Goal: Check status: Check status

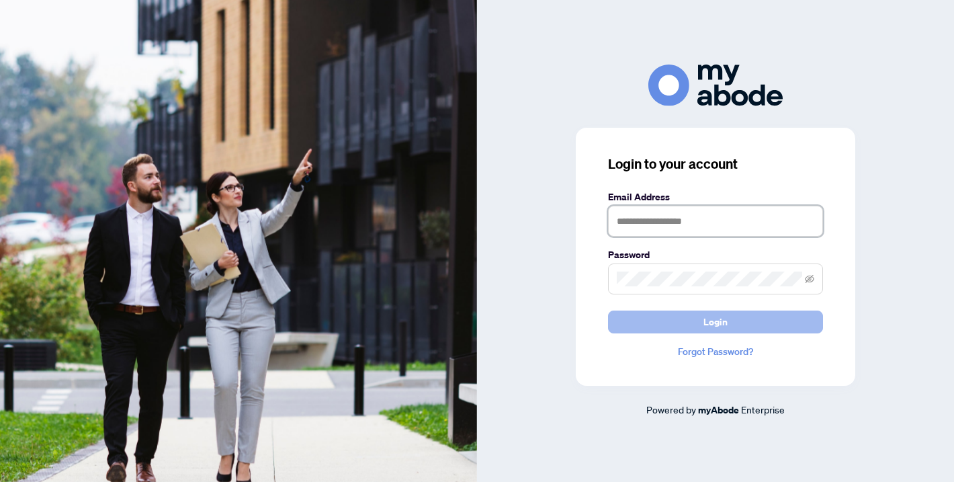
type input "**********"
click at [766, 327] on button "Login" at bounding box center [715, 321] width 215 height 23
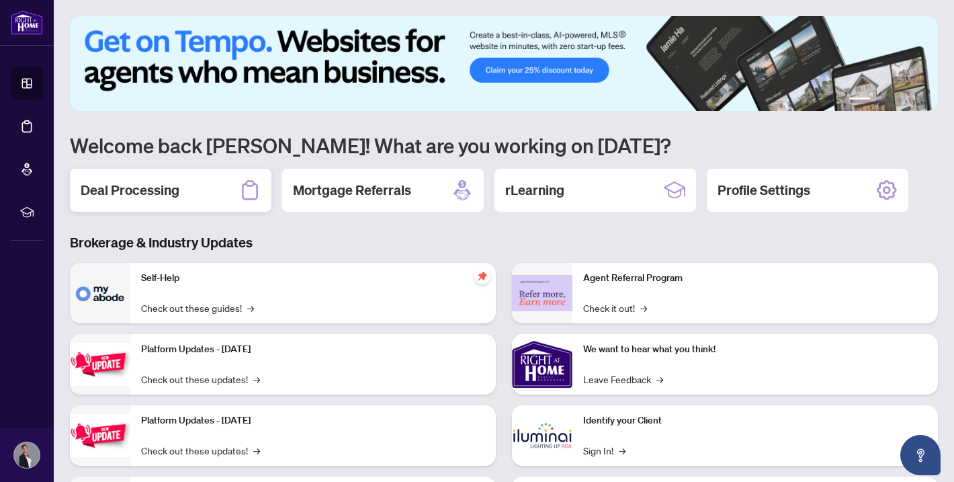
click at [156, 191] on h2 "Deal Processing" at bounding box center [130, 190] width 99 height 19
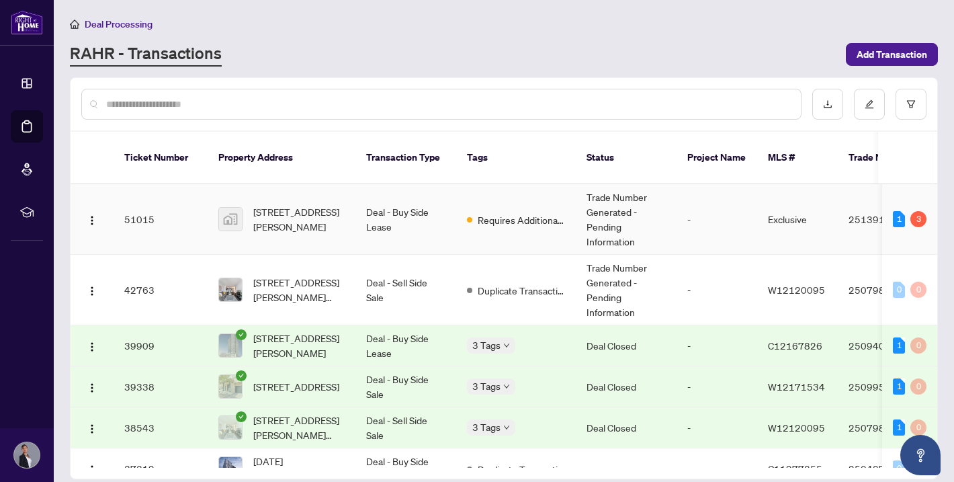
click at [609, 204] on td "Trade Number Generated - Pending Information" at bounding box center [626, 219] width 101 height 71
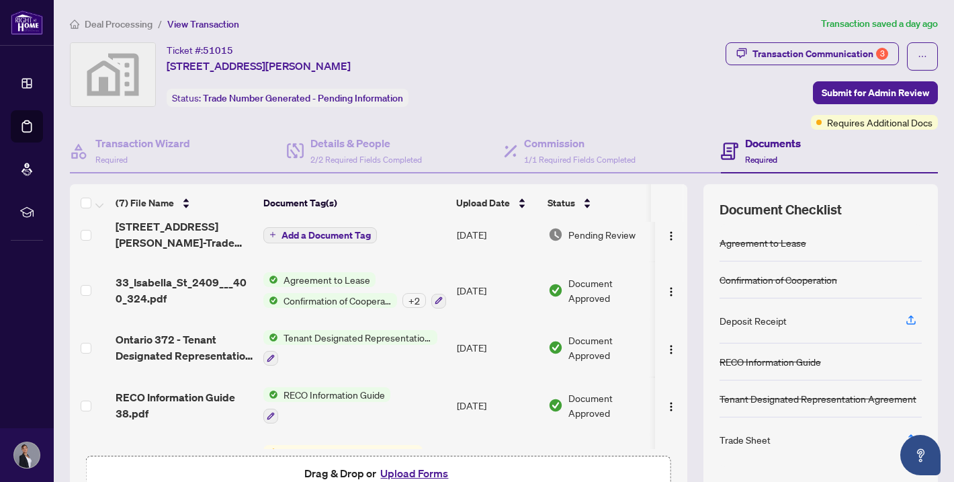
scroll to position [175, 0]
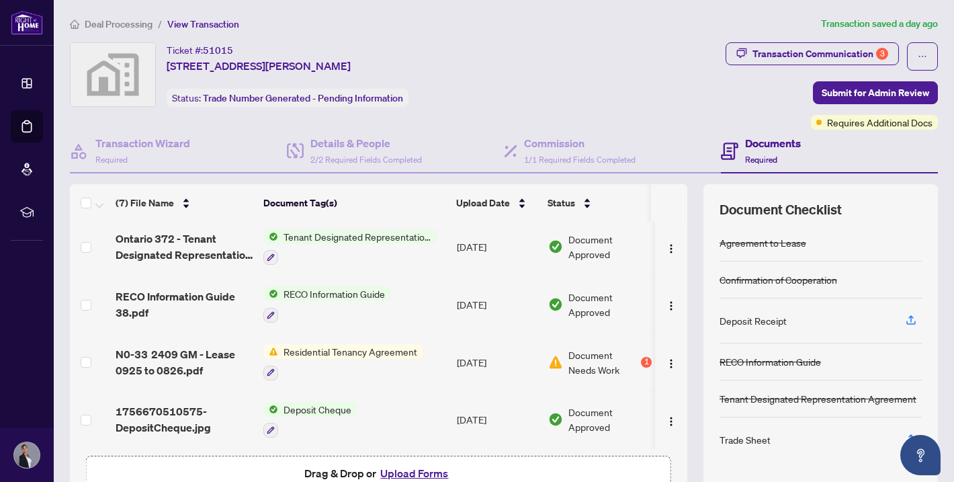
click at [588, 362] on span "Document Needs Work" at bounding box center [603, 362] width 70 height 30
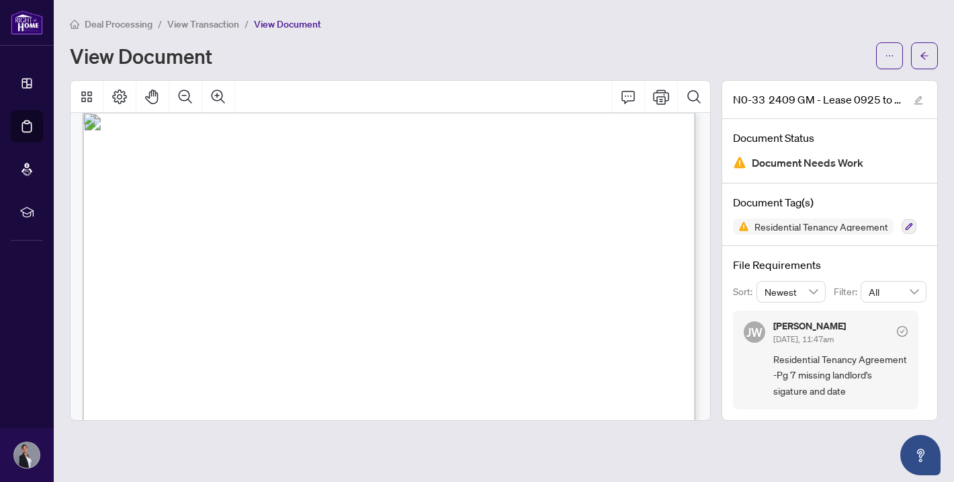
scroll to position [15, 1]
click at [928, 57] on icon "arrow-left" at bounding box center [923, 55] width 9 height 9
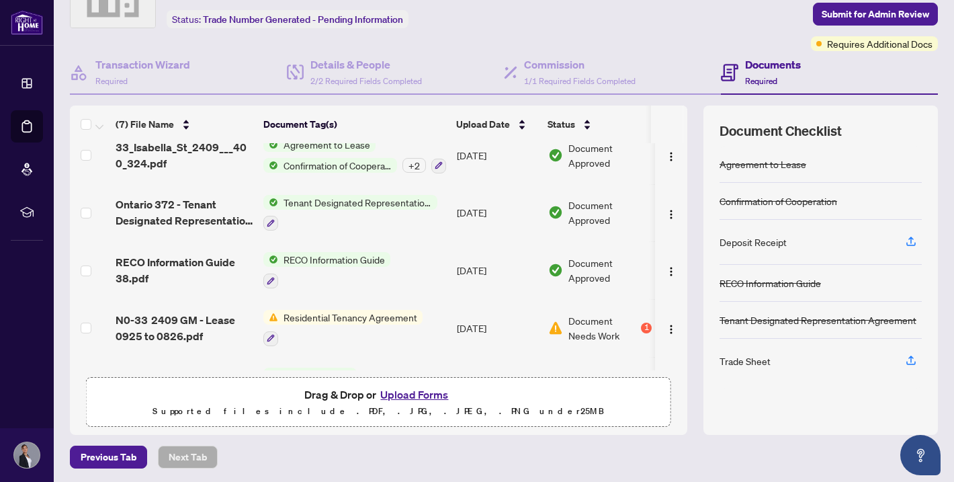
scroll to position [175, 0]
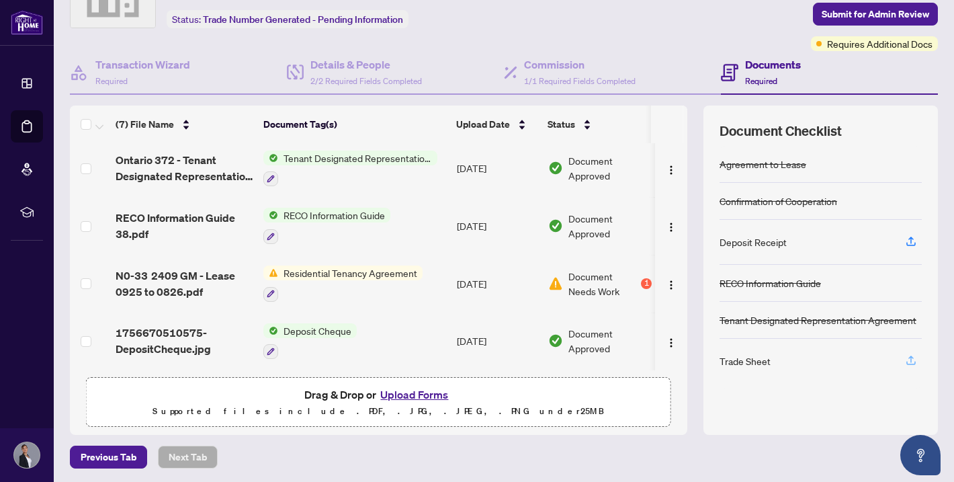
click at [909, 359] on icon "button" at bounding box center [911, 360] width 12 height 12
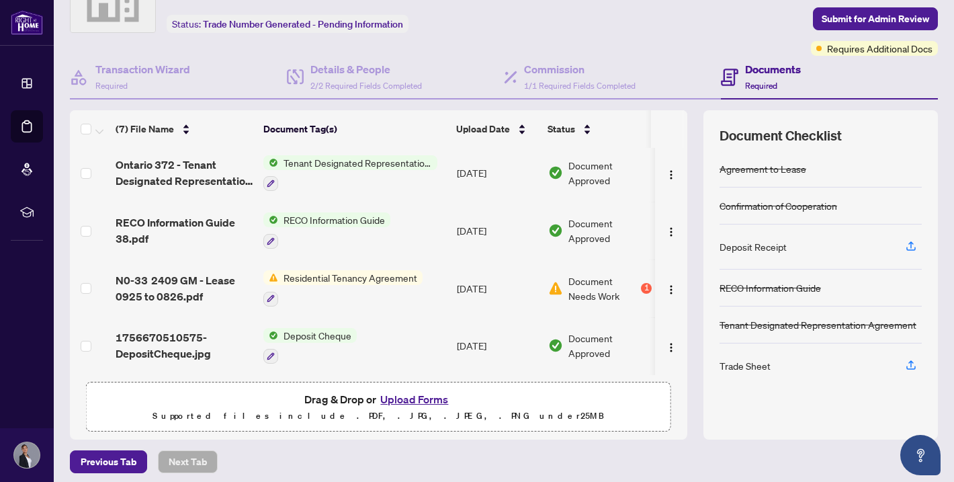
scroll to position [0, 0]
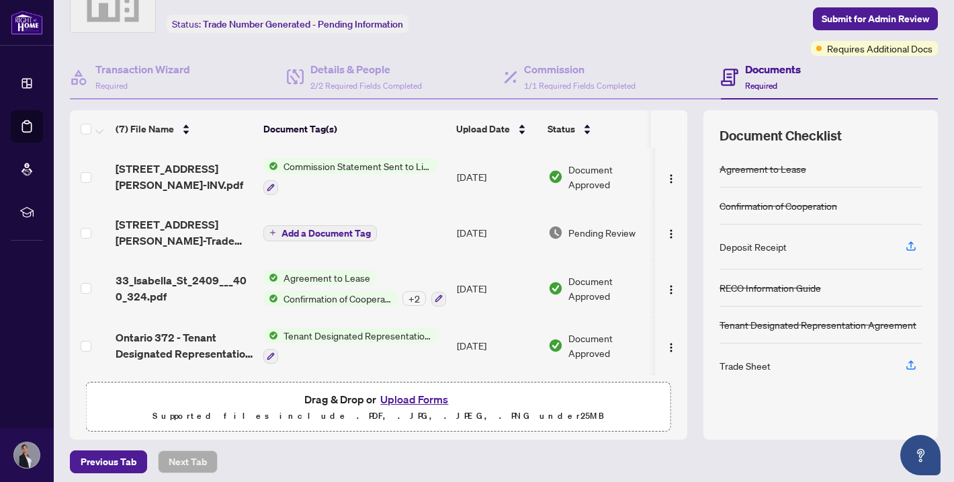
click at [316, 166] on span "Commission Statement Sent to Listing Brokerage" at bounding box center [357, 166] width 159 height 15
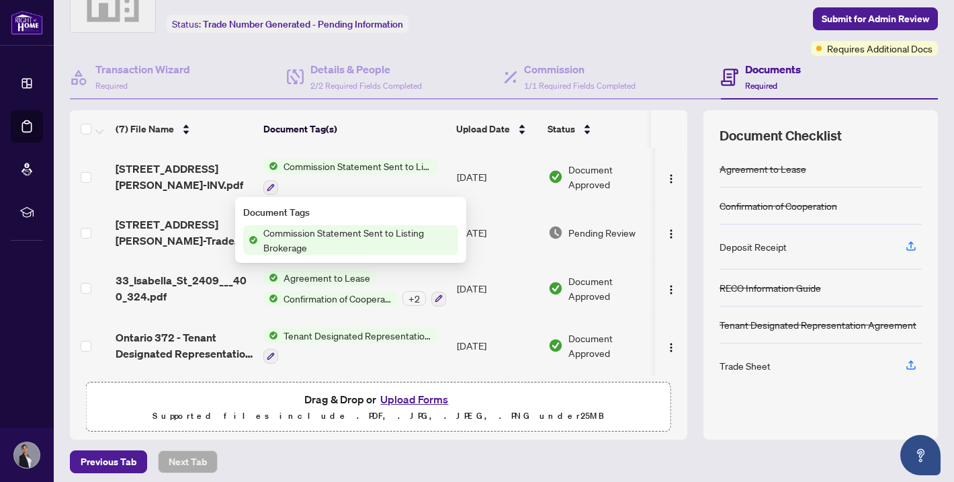
click at [318, 238] on span "Commission Statement Sent to Listing Brokerage" at bounding box center [358, 240] width 200 height 30
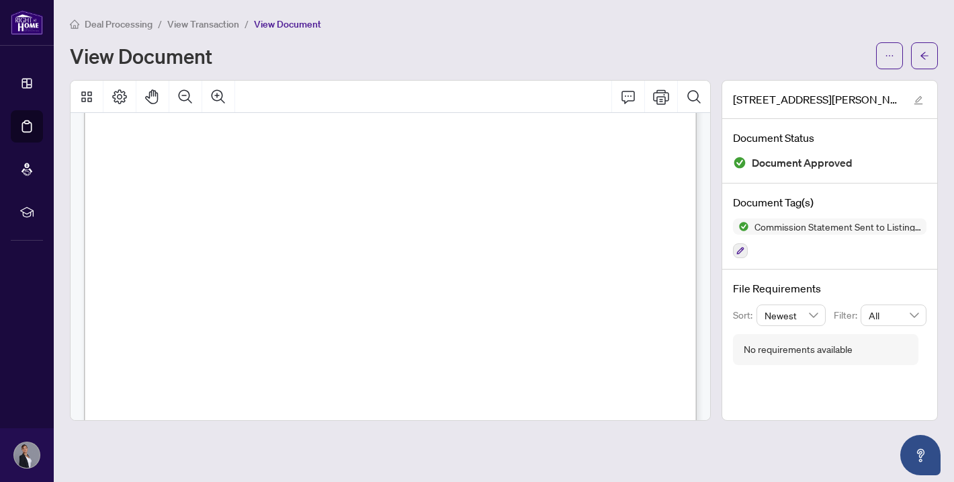
scroll to position [247, 0]
